Goal: Transaction & Acquisition: Purchase product/service

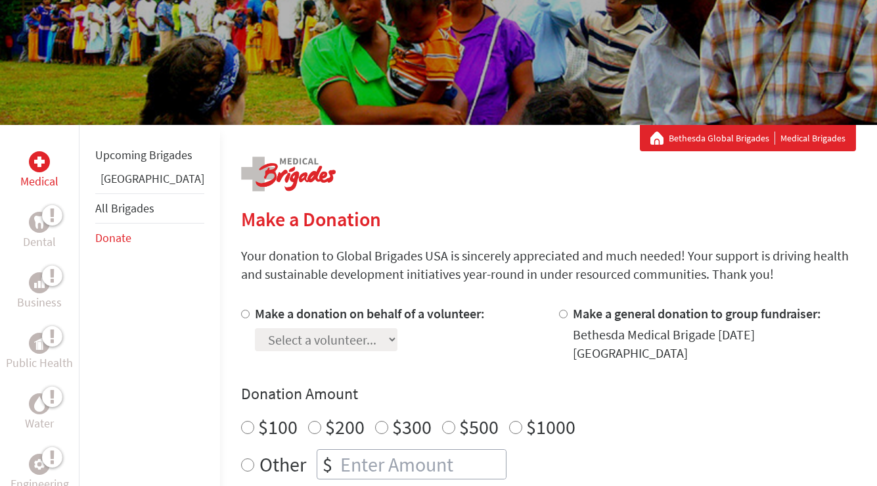
scroll to position [103, 0]
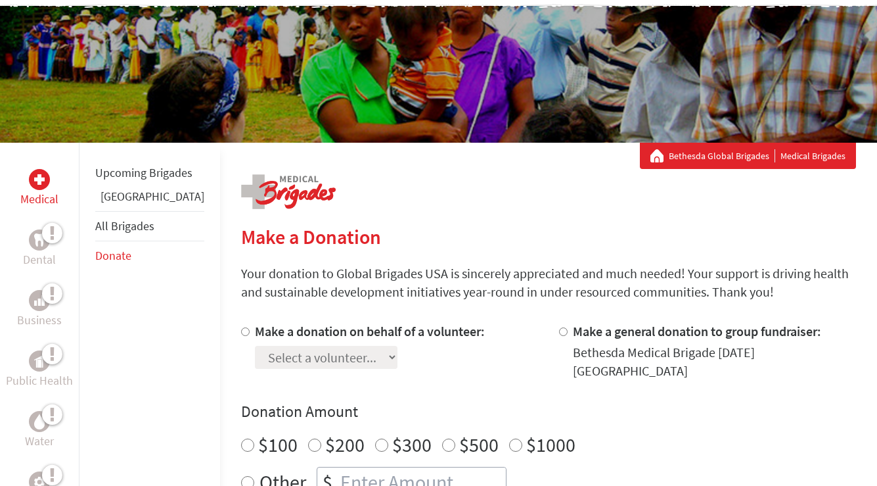
click at [587, 332] on label "Make a general donation to group fundraiser:" at bounding box center [697, 331] width 248 height 16
click at [568, 332] on input "Make a general donation to group fundraiser:" at bounding box center [563, 331] width 9 height 9
radio input "true"
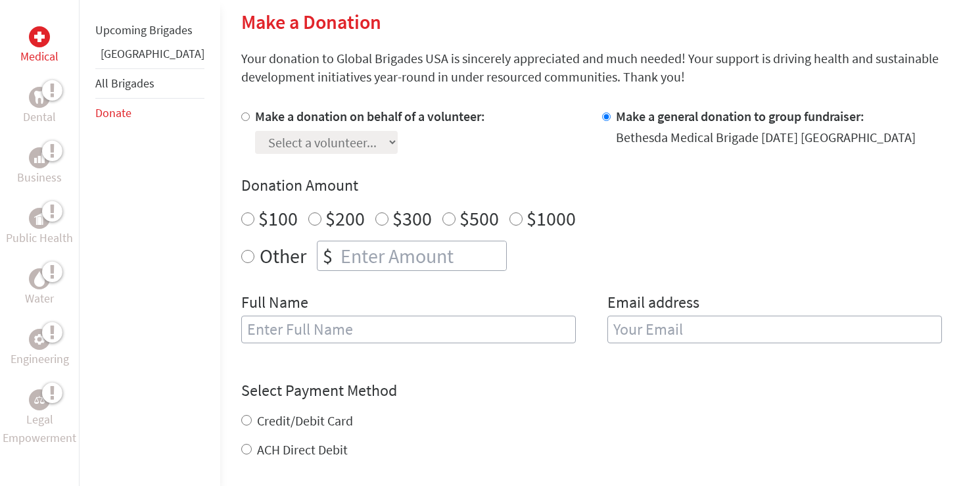
scroll to position [323, 0]
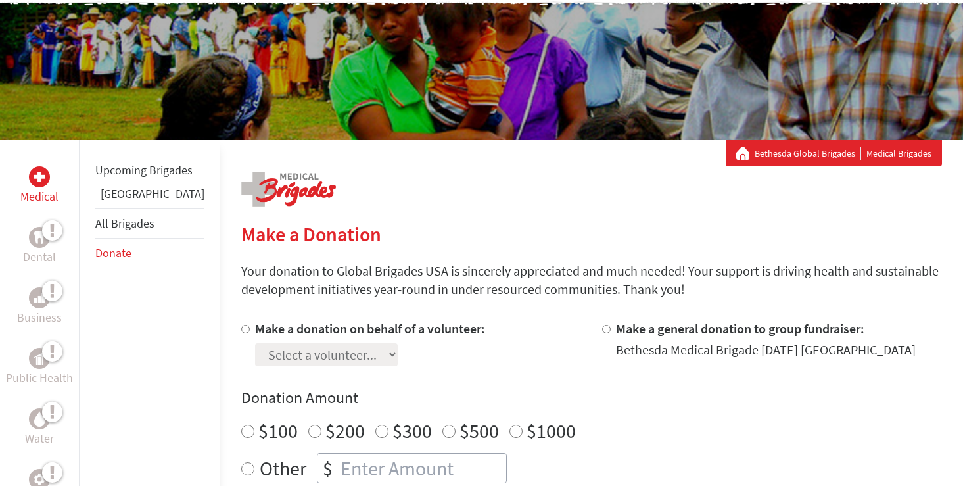
scroll to position [258, 0]
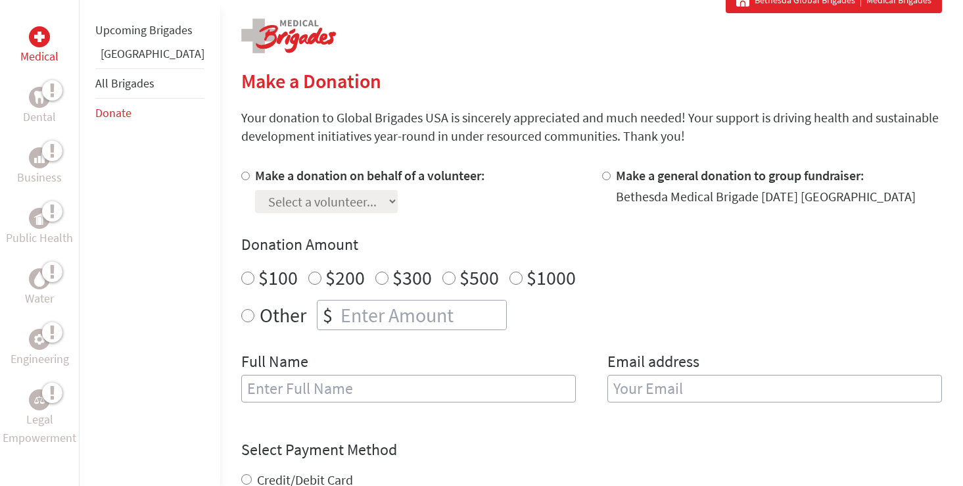
click at [301, 181] on label "Make a donation on behalf of a volunteer:" at bounding box center [370, 175] width 230 height 16
click at [250, 180] on input "Make a donation on behalf of a volunteer:" at bounding box center [245, 176] width 9 height 9
radio input "true"
click at [306, 198] on select "Select a volunteer... Isha Patel Payton McClarity-Jones Prerna Mukherjee Sara D…" at bounding box center [326, 201] width 143 height 23
click at [602, 182] on div at bounding box center [609, 189] width 14 height 47
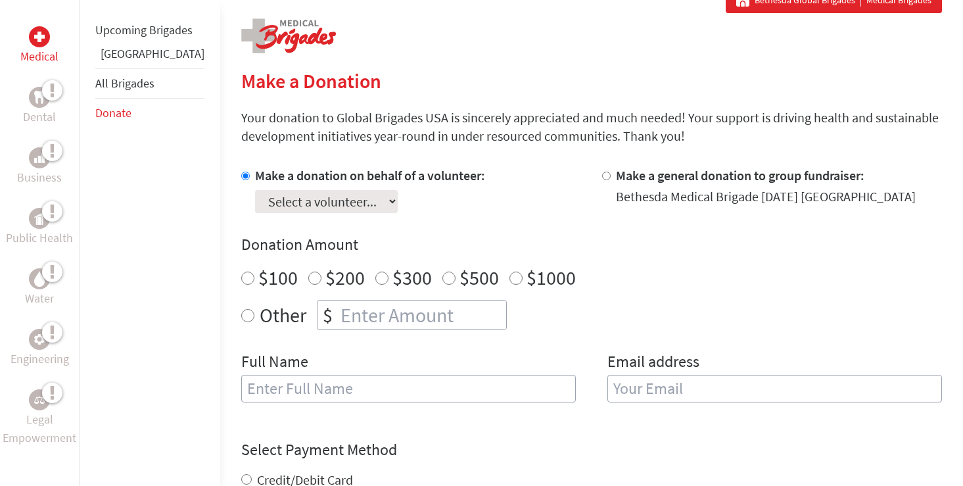
click at [602, 177] on input "Make a general donation to group fundraiser:" at bounding box center [606, 176] width 9 height 9
radio input "true"
